Goal: Information Seeking & Learning: Understand process/instructions

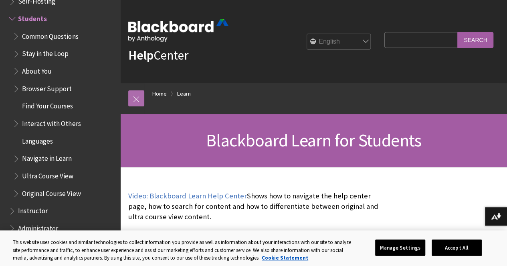
click at [141, 97] on link at bounding box center [136, 99] width 16 height 16
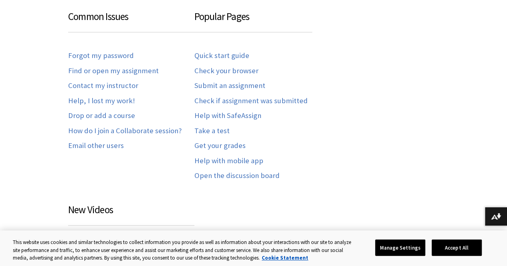
scroll to position [458, 0]
click at [108, 117] on link "Drop or add a course" at bounding box center [101, 115] width 67 height 9
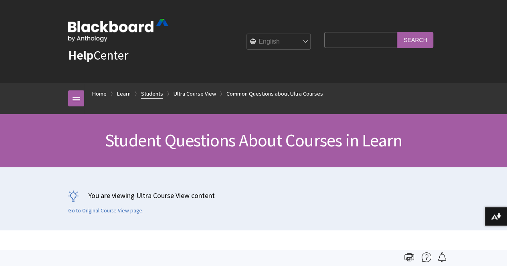
click at [149, 92] on link "Students" at bounding box center [152, 94] width 22 height 10
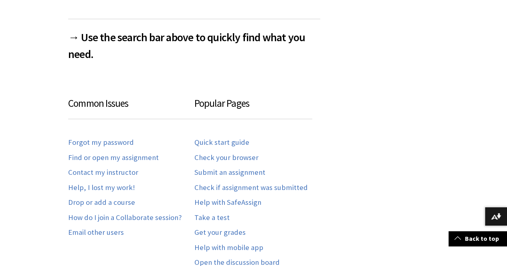
scroll to position [370, 0]
click at [88, 202] on link "Drop or add a course" at bounding box center [101, 203] width 67 height 9
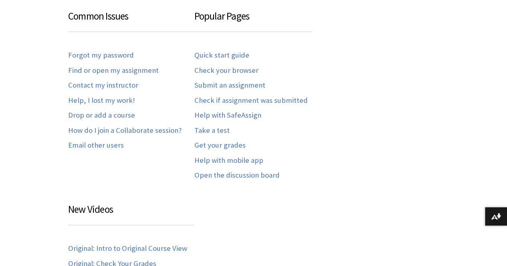
scroll to position [771, 0]
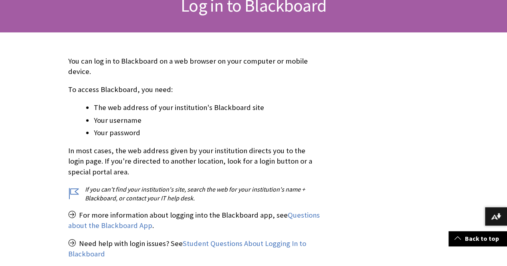
scroll to position [135, 0]
